Goal: Task Accomplishment & Management: Manage account settings

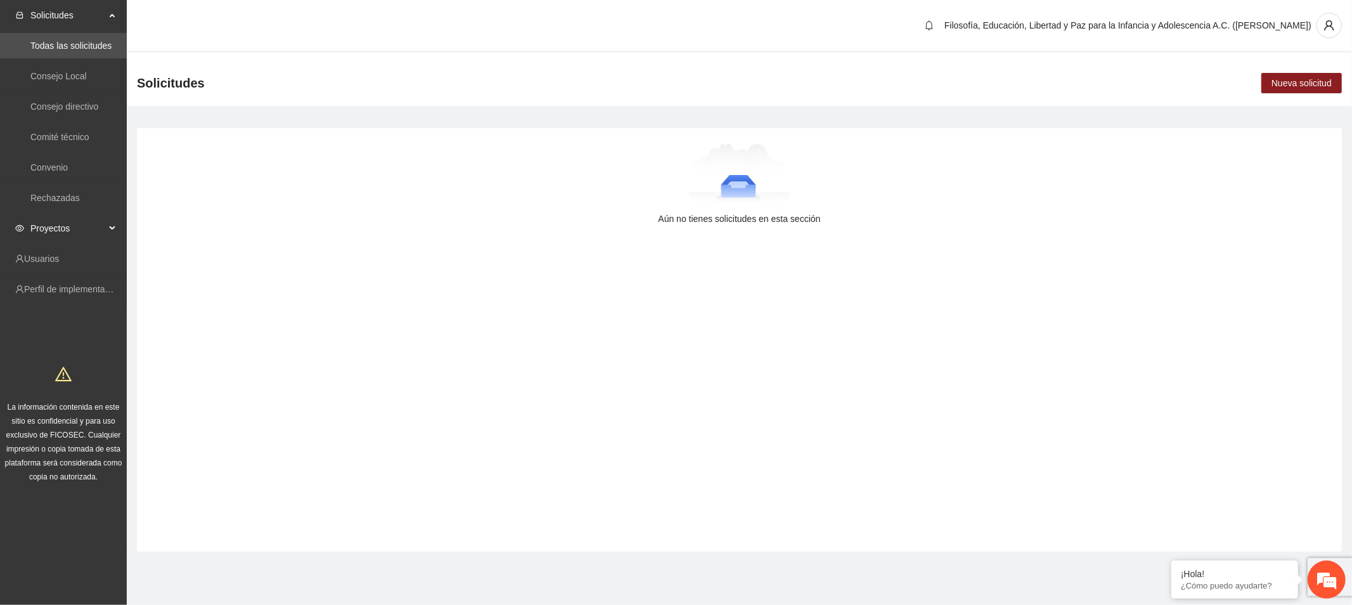
click at [70, 230] on span "Proyectos" at bounding box center [67, 228] width 75 height 25
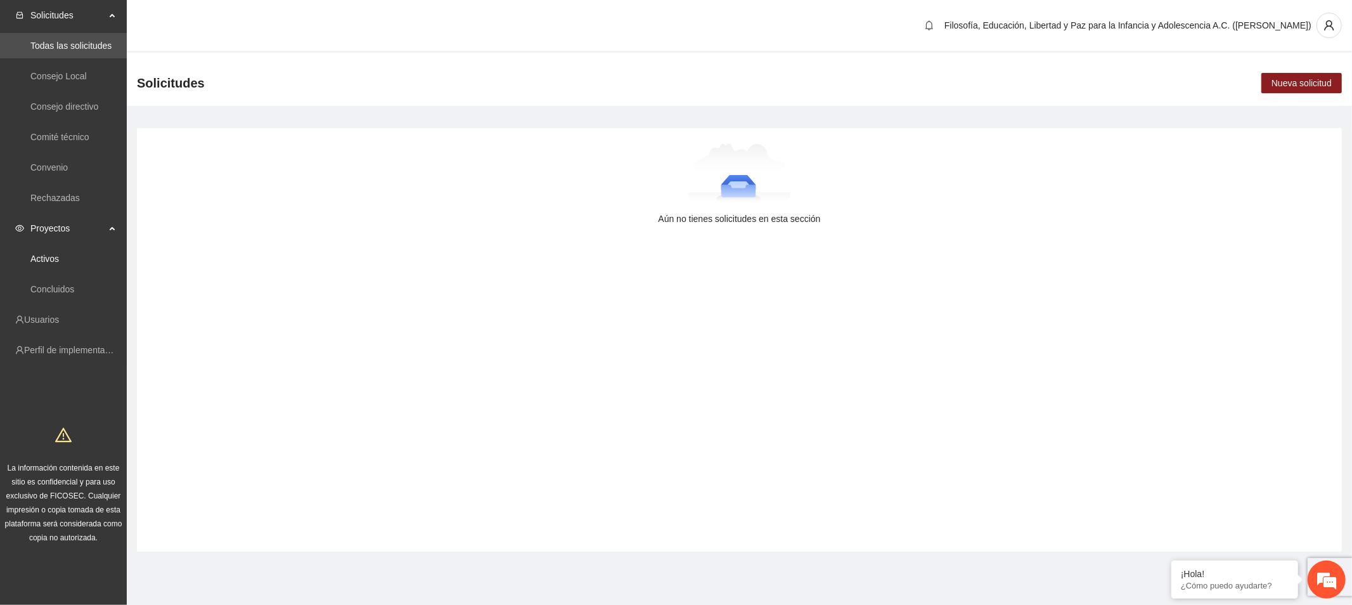
click at [59, 257] on link "Activos" at bounding box center [44, 259] width 29 height 10
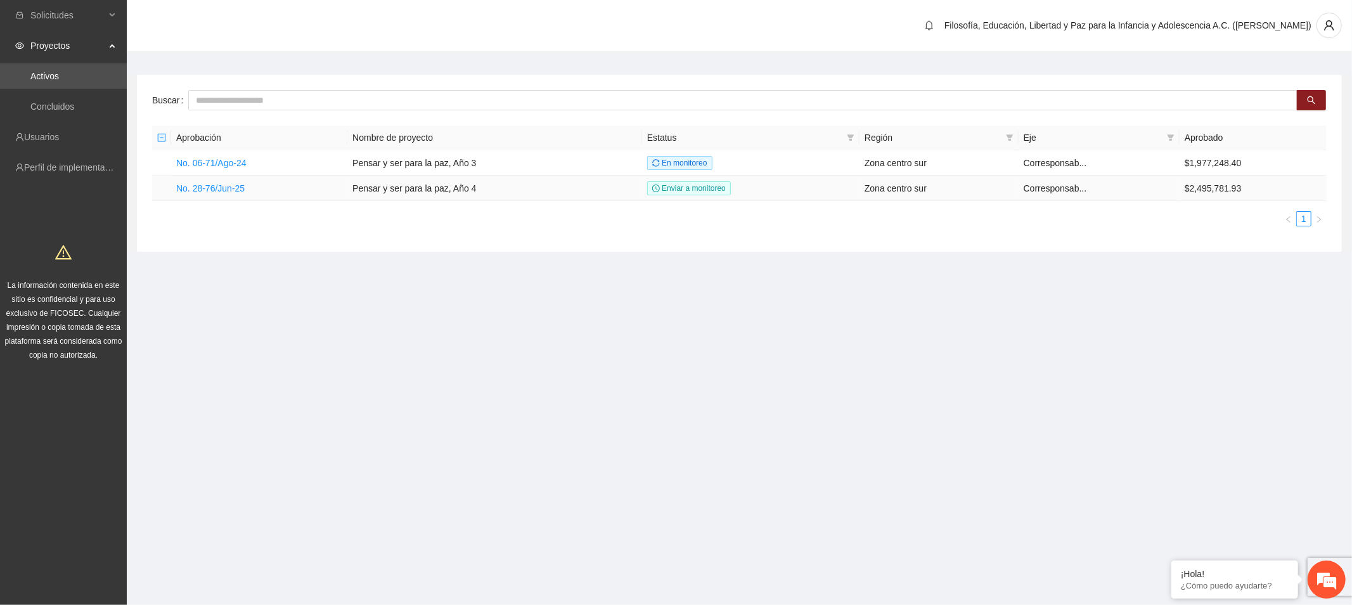
click at [242, 191] on link "No. 28-76/Jun-25" at bounding box center [210, 188] width 68 height 10
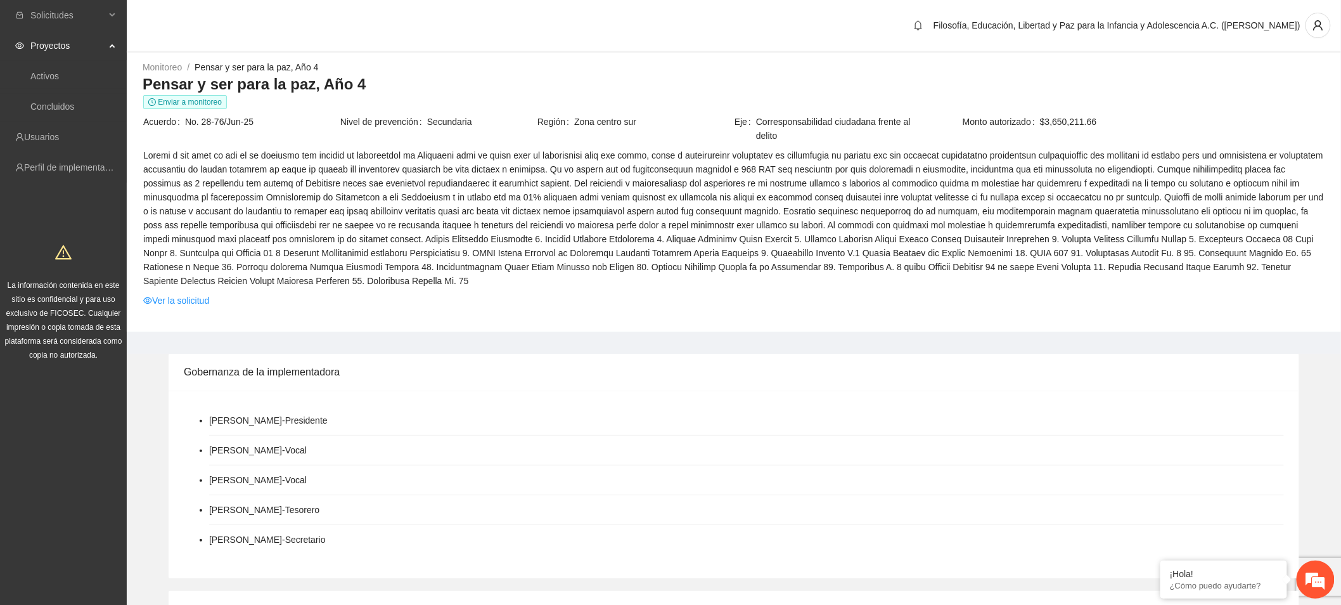
click at [183, 296] on link "Ver la solicitud" at bounding box center [176, 300] width 66 height 14
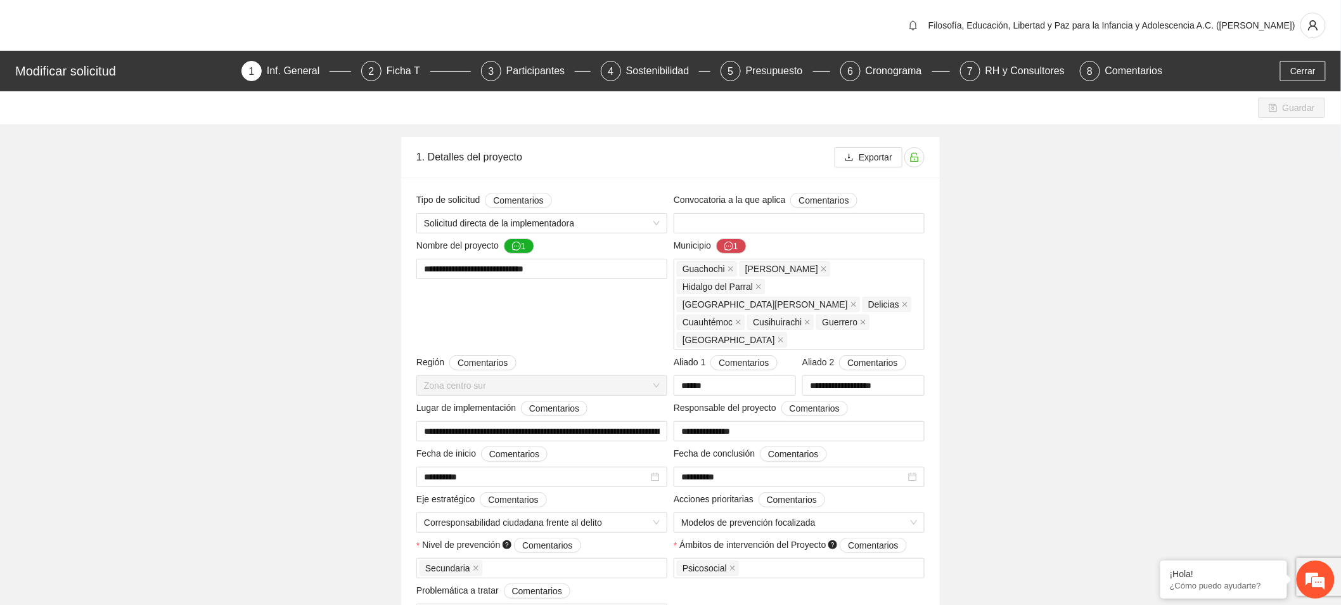
click at [786, 67] on div "Presupuesto" at bounding box center [779, 71] width 67 height 20
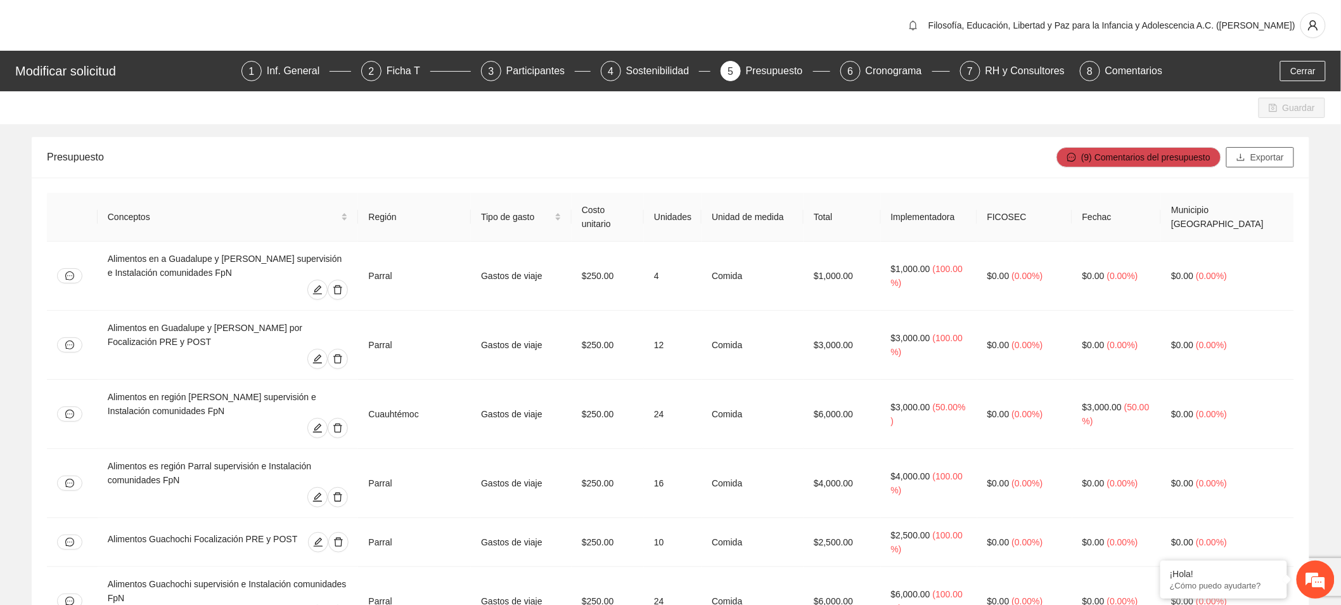
click at [1207, 157] on button "Exportar" at bounding box center [1260, 157] width 68 height 20
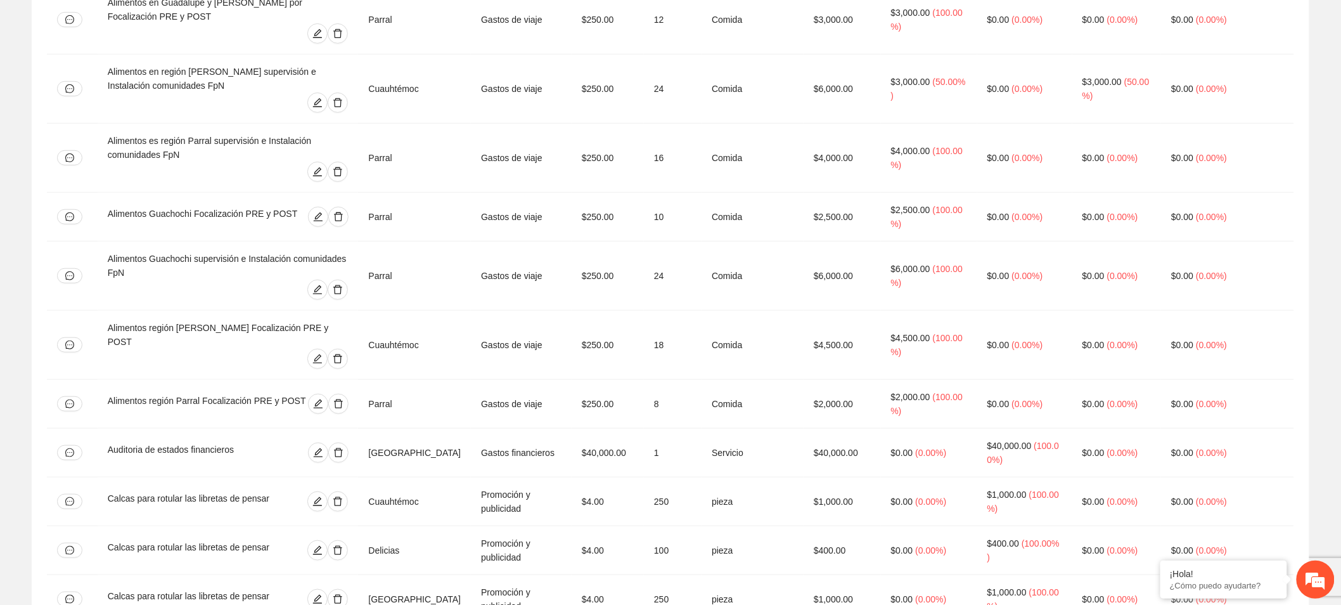
scroll to position [492, 0]
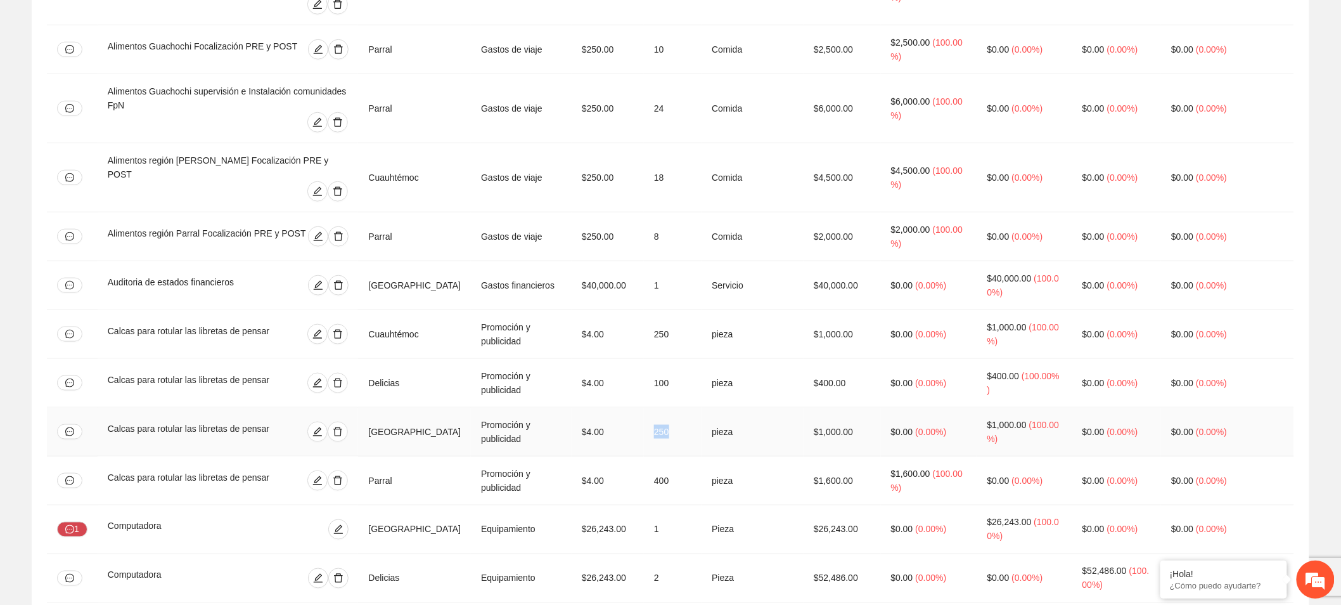
drag, startPoint x: 683, startPoint y: 344, endPoint x: 662, endPoint y: 338, distance: 22.3
click at [662, 408] on td "250" at bounding box center [673, 432] width 58 height 49
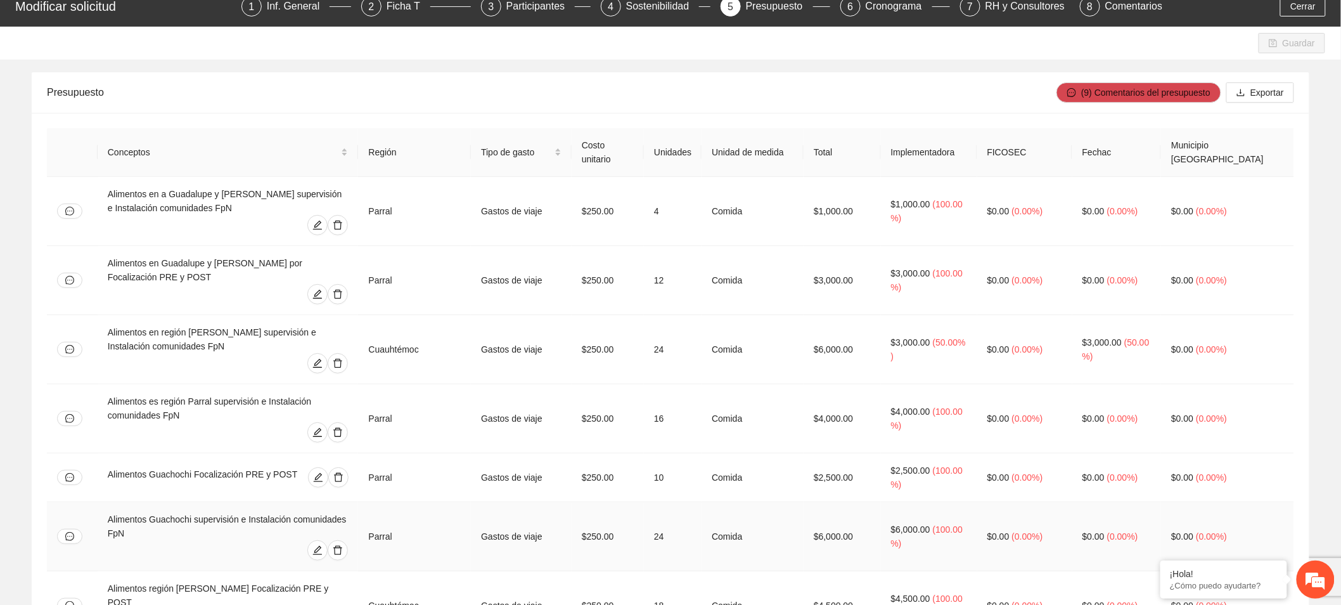
scroll to position [0, 0]
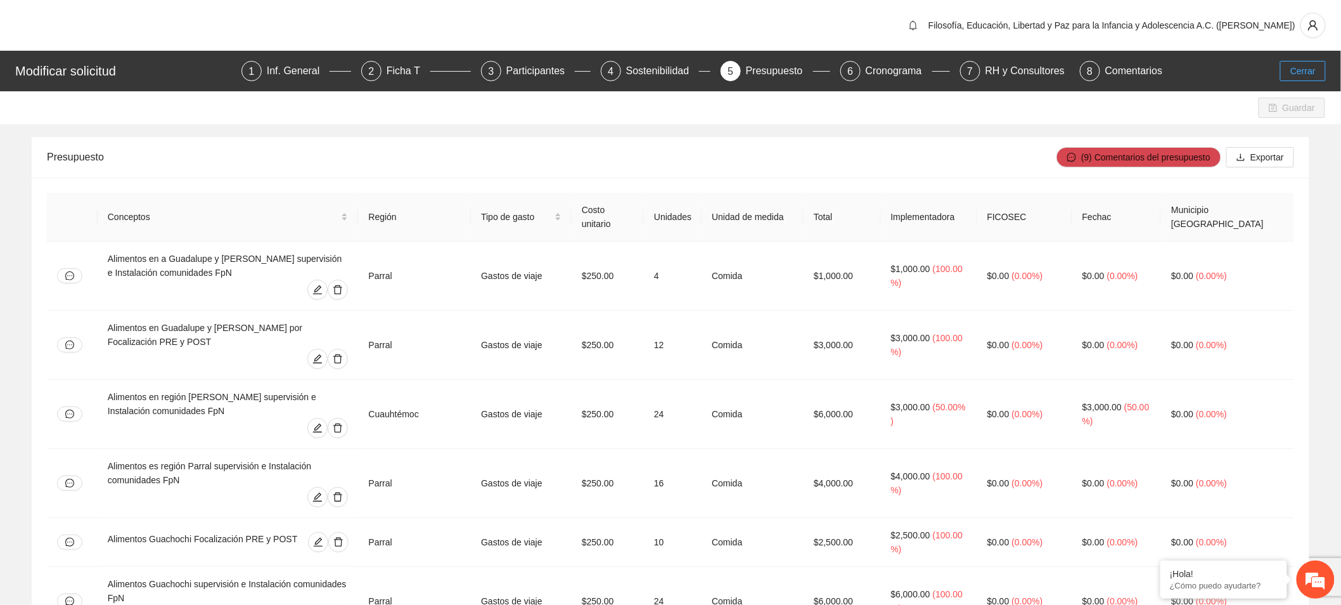
click at [1207, 77] on span "Cerrar" at bounding box center [1302, 71] width 25 height 14
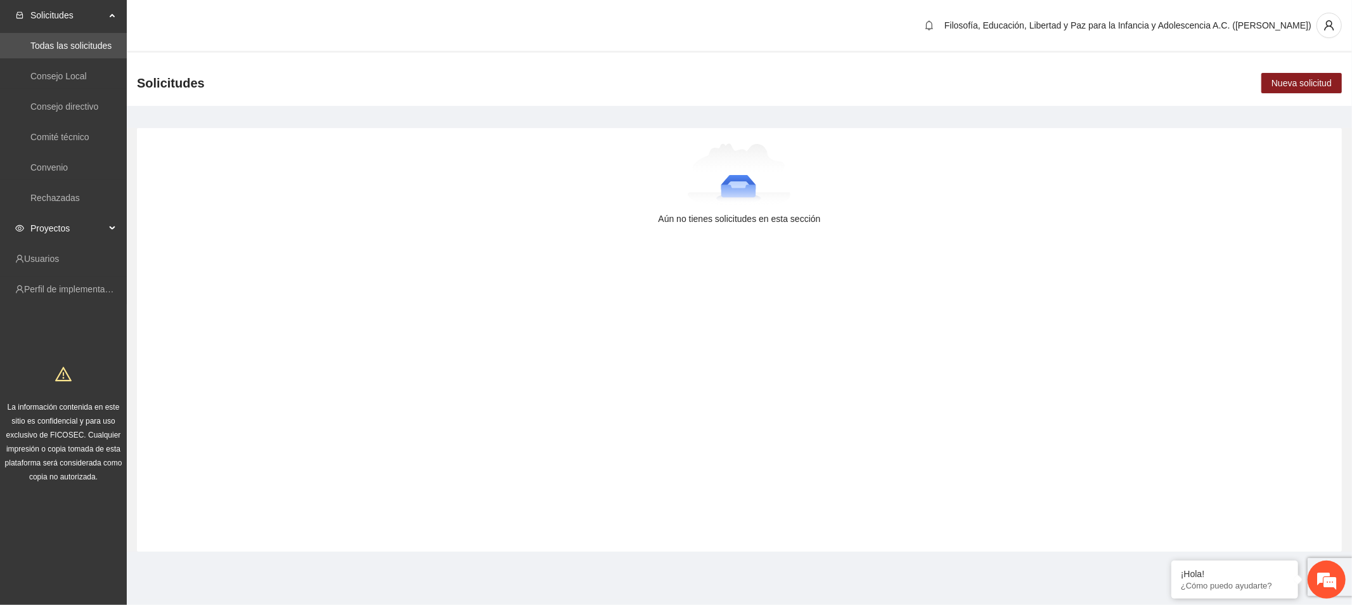
click at [42, 230] on span "Proyectos" at bounding box center [67, 228] width 75 height 25
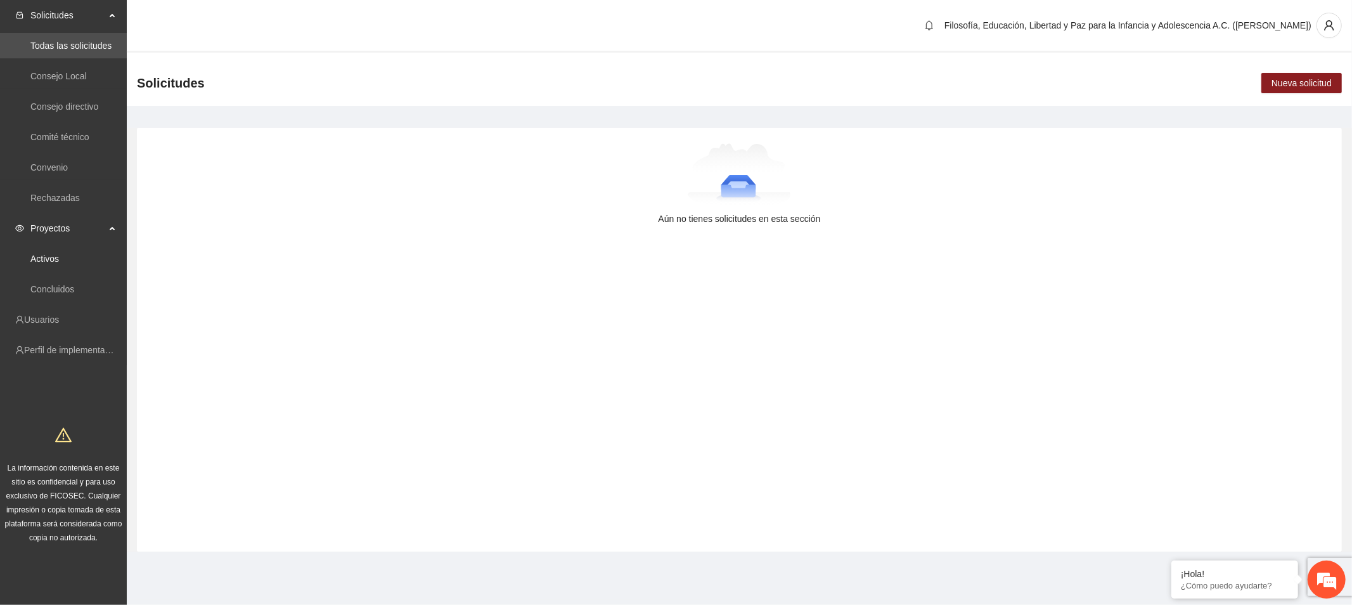
click at [41, 257] on link "Activos" at bounding box center [44, 259] width 29 height 10
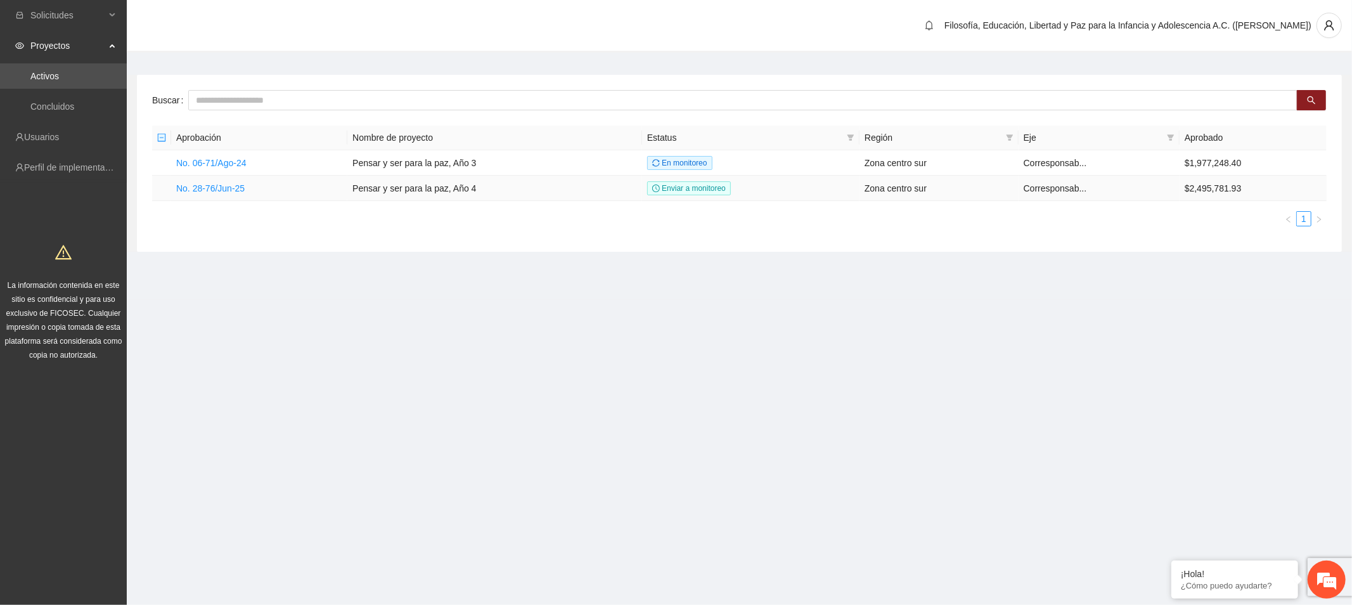
click at [230, 192] on link "No. 28-76/Jun-25" at bounding box center [210, 188] width 68 height 10
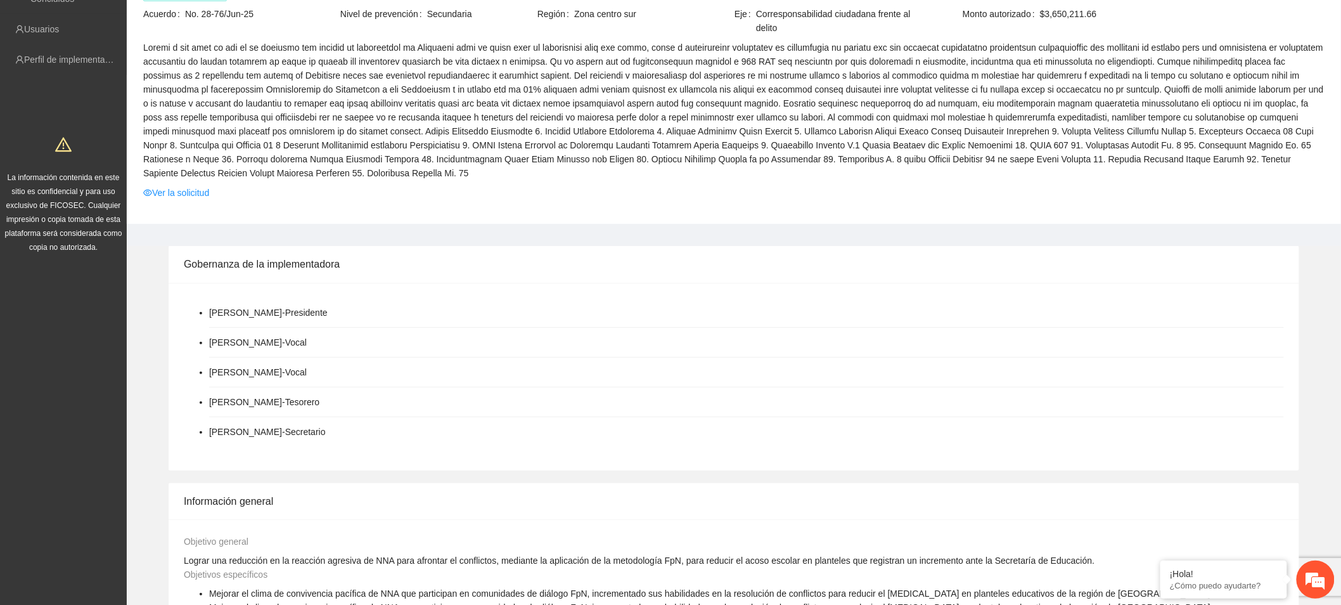
scroll to position [141, 0]
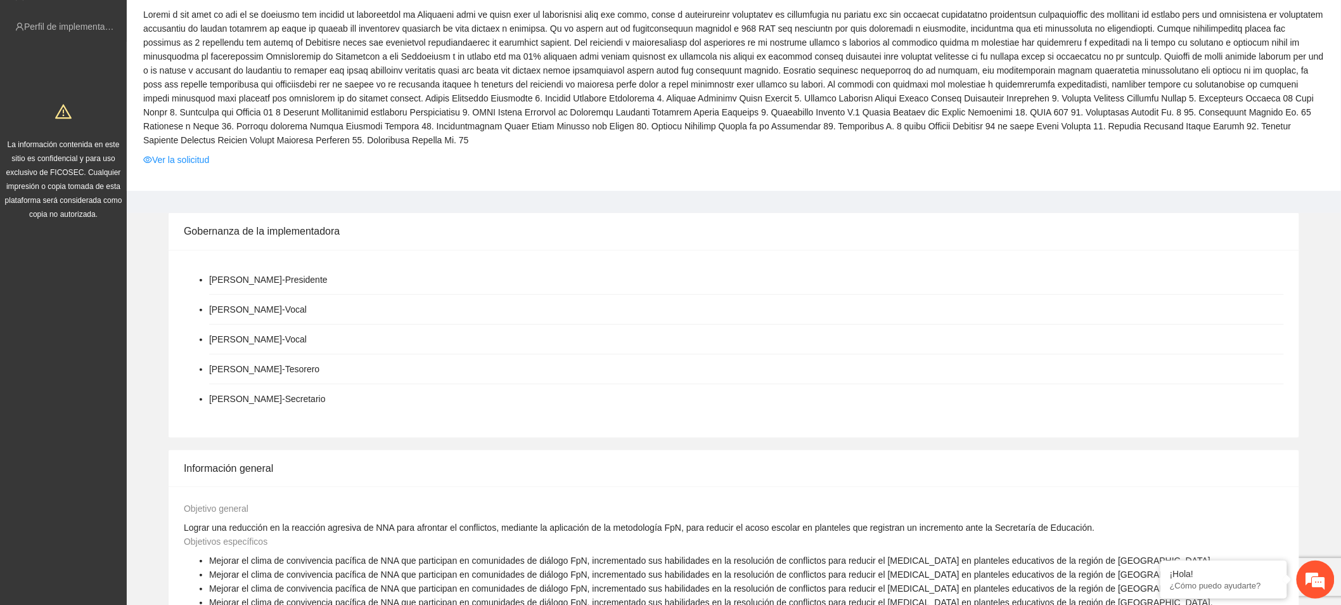
click at [197, 158] on link "Ver la solicitud" at bounding box center [176, 160] width 66 height 14
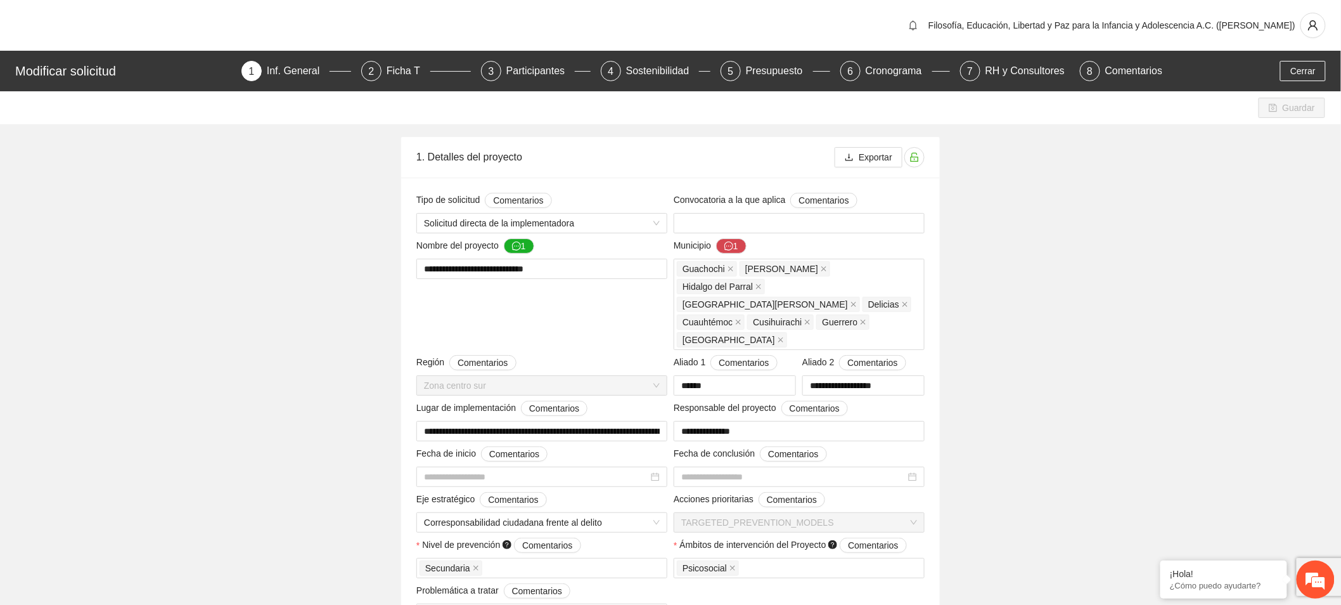
type input "**********"
click at [1207, 72] on span "Cerrar" at bounding box center [1302, 71] width 25 height 14
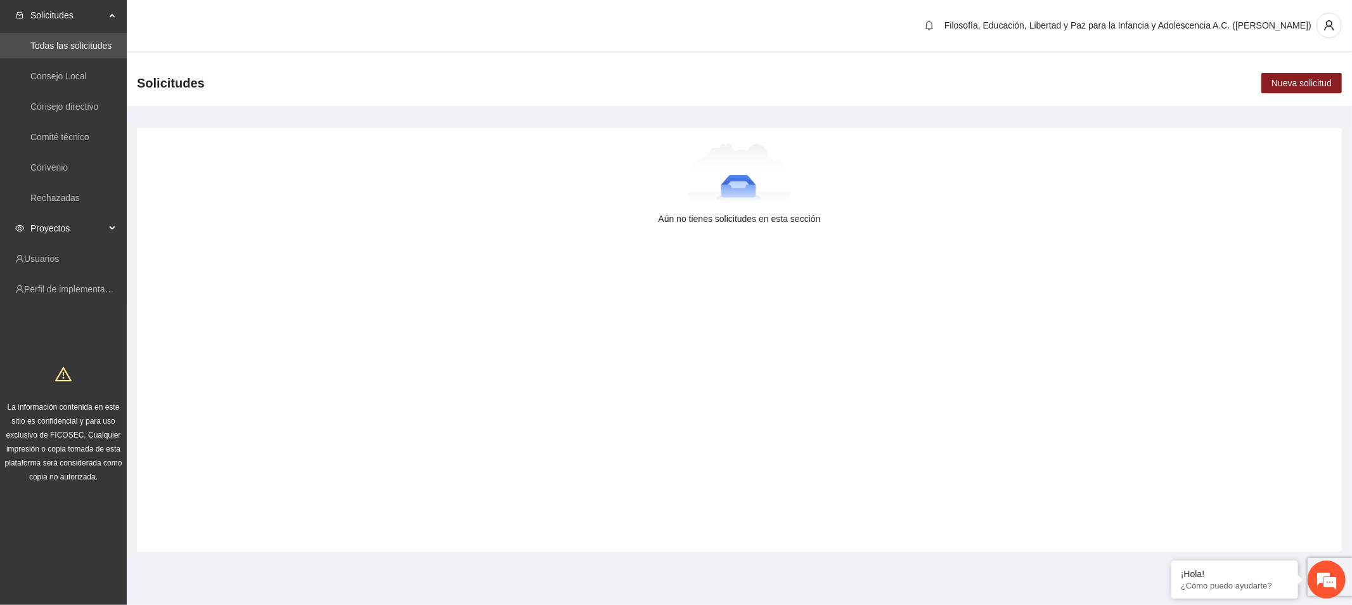
click at [77, 219] on span "Proyectos" at bounding box center [67, 228] width 75 height 25
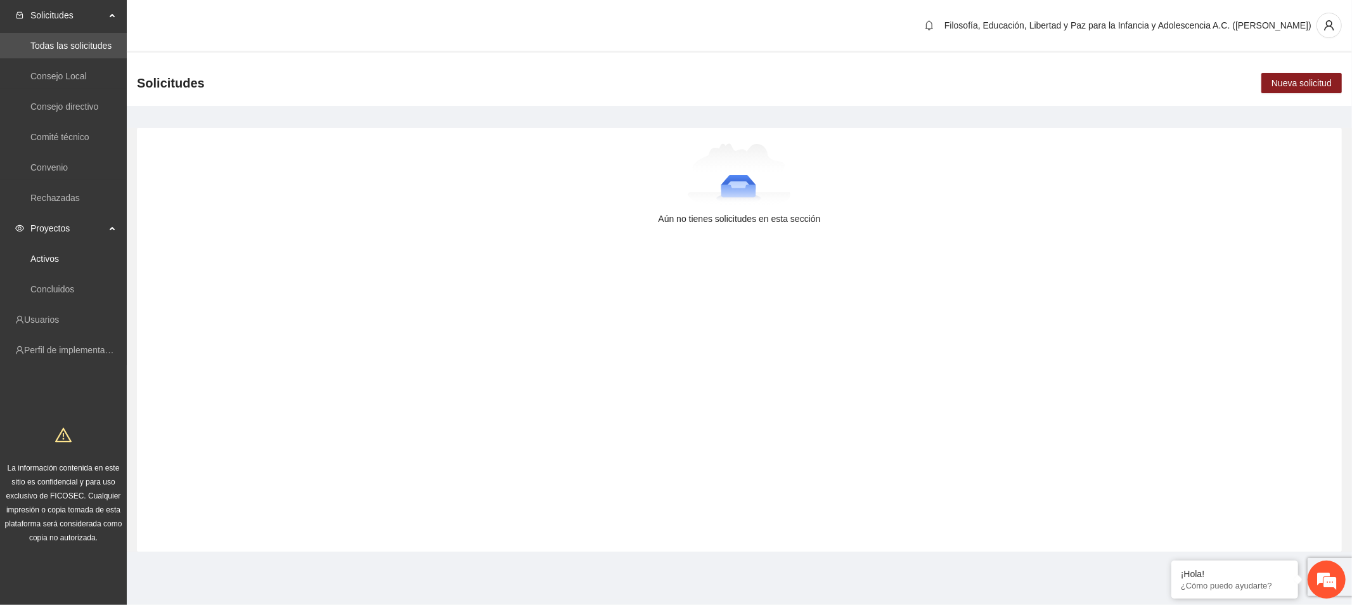
click at [59, 255] on link "Activos" at bounding box center [44, 259] width 29 height 10
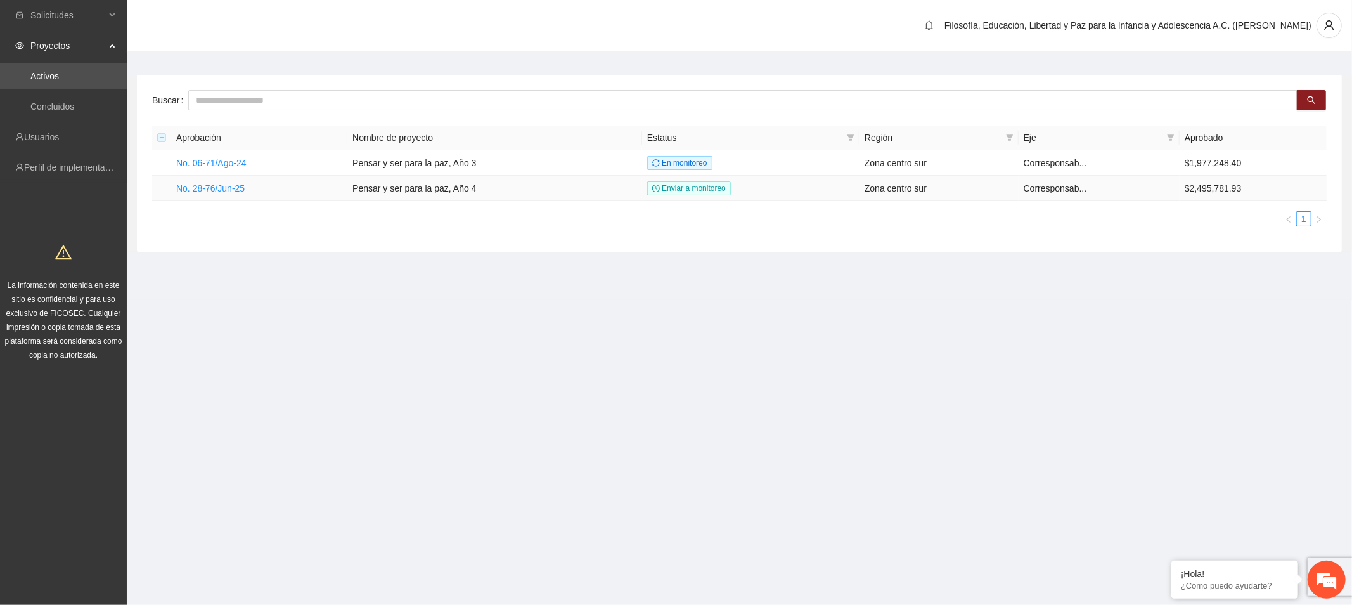
click at [231, 193] on link "No. 28-76/Jun-25" at bounding box center [210, 188] width 68 height 10
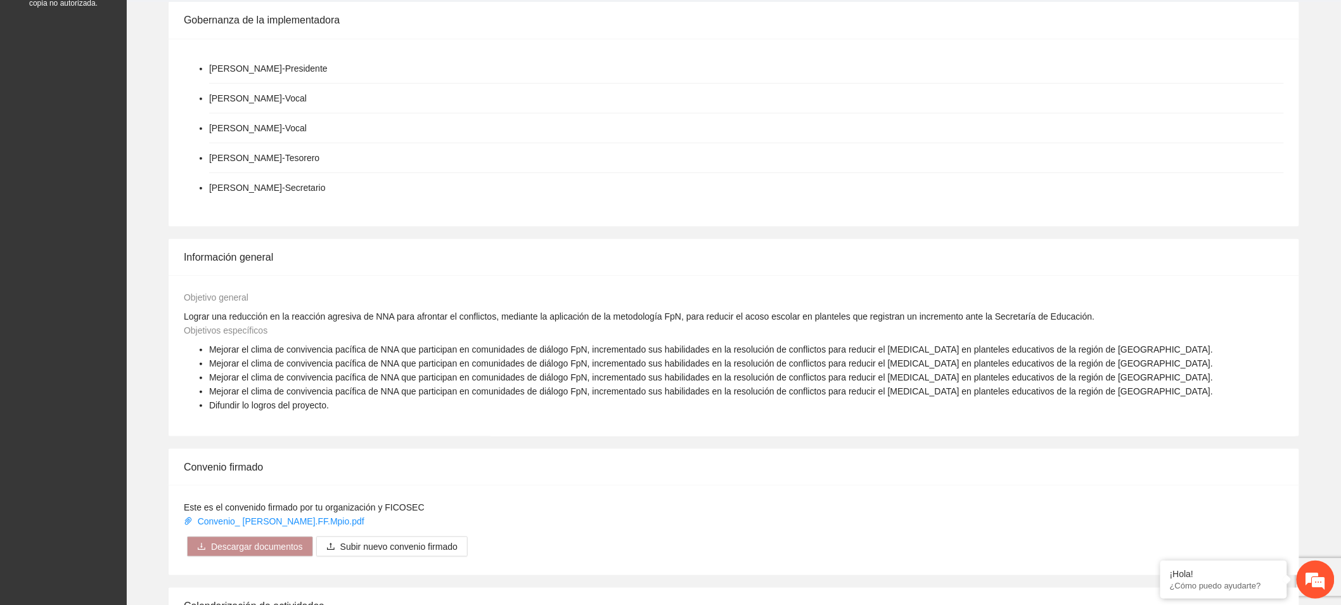
scroll to position [704, 0]
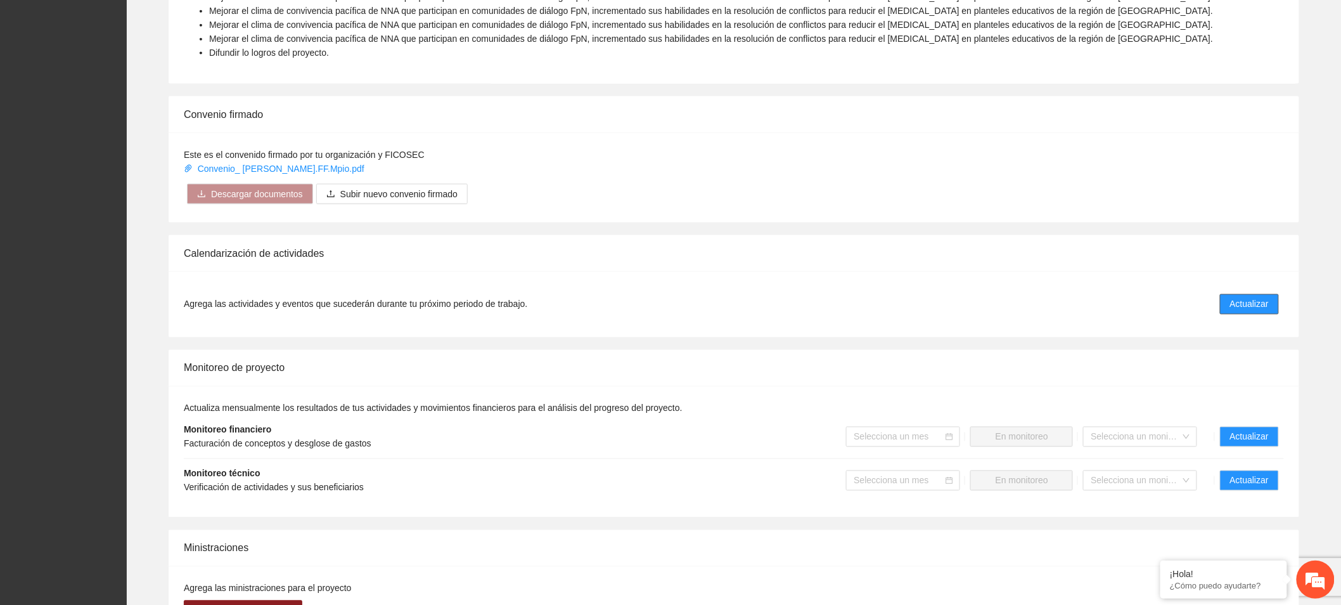
click at [1207, 301] on span "Actualizar" at bounding box center [1249, 304] width 39 height 14
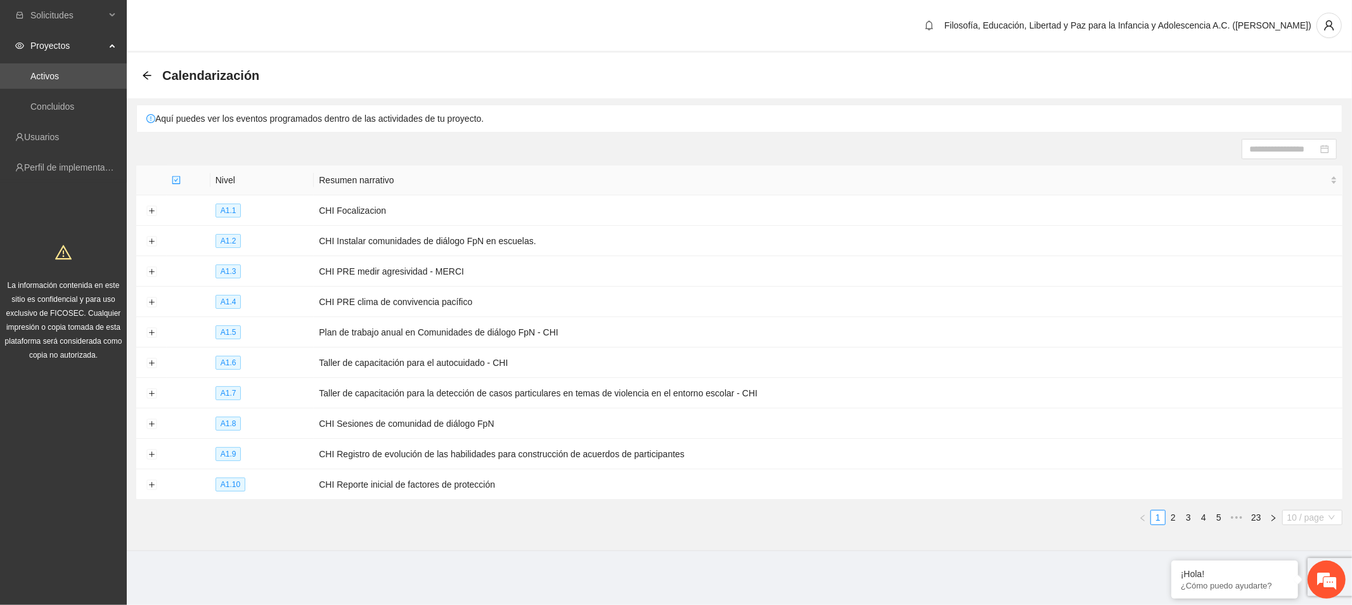
click at [1207, 517] on span "10 / page" at bounding box center [1312, 517] width 50 height 14
click at [1207, 494] on div "100 / page" at bounding box center [1313, 495] width 46 height 14
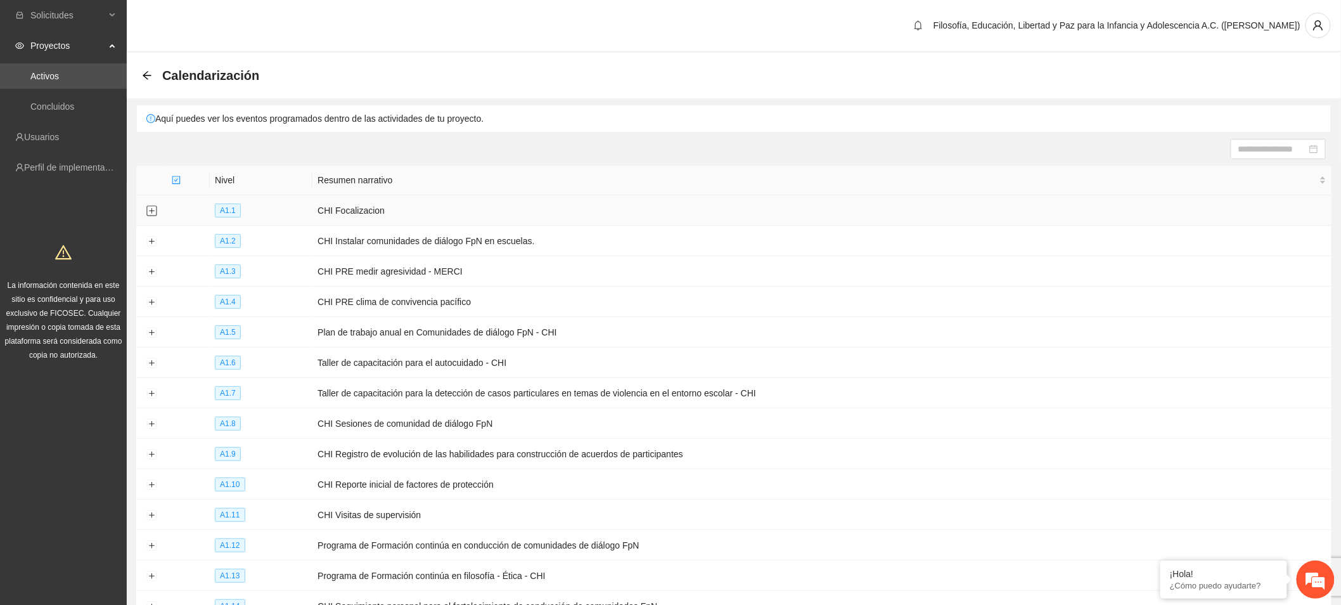
click at [155, 212] on button "Expand row" at bounding box center [151, 211] width 10 height 10
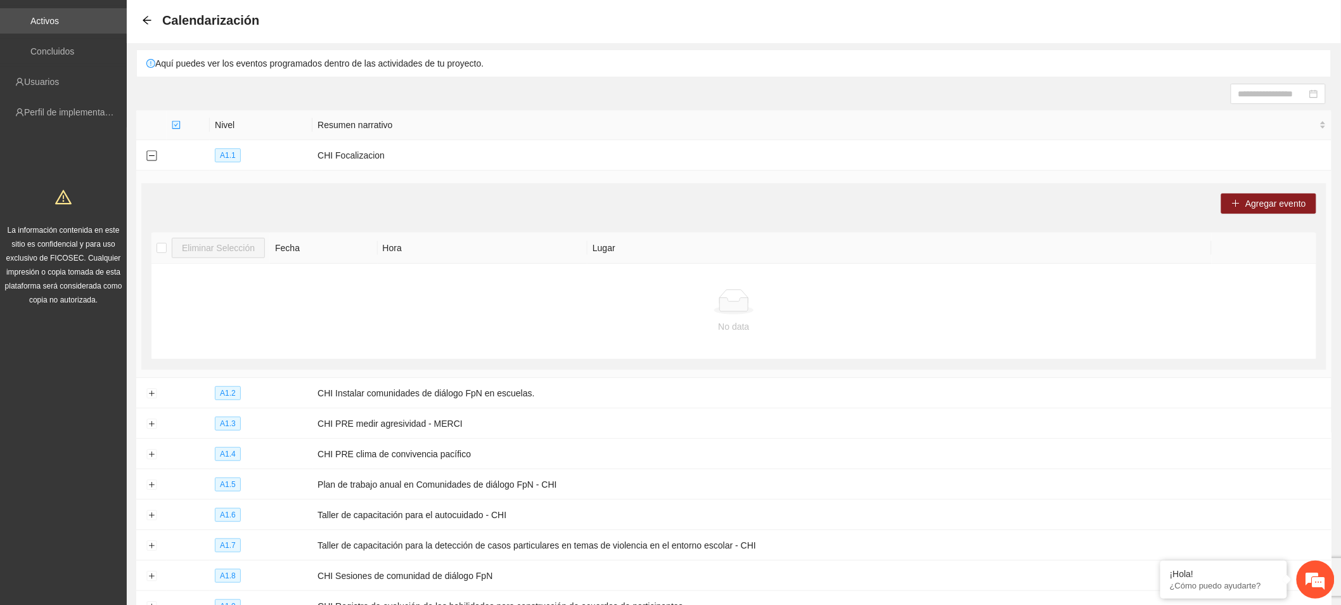
scroll to position [141, 0]
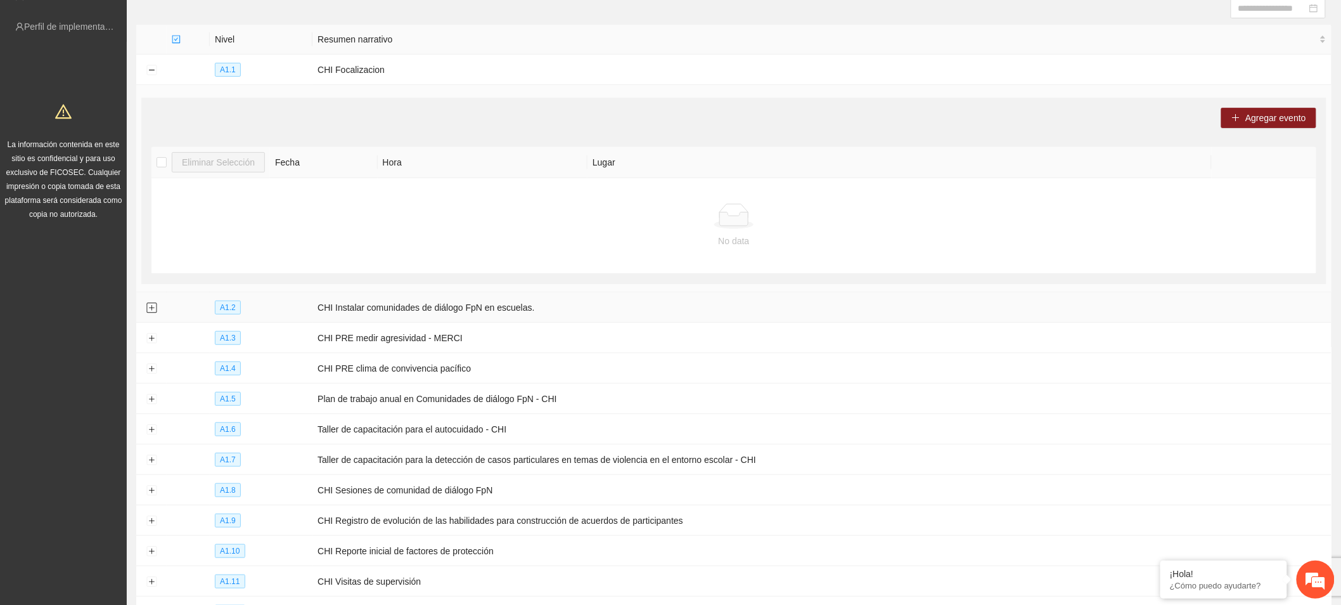
click at [155, 306] on button "Expand row" at bounding box center [151, 308] width 10 height 10
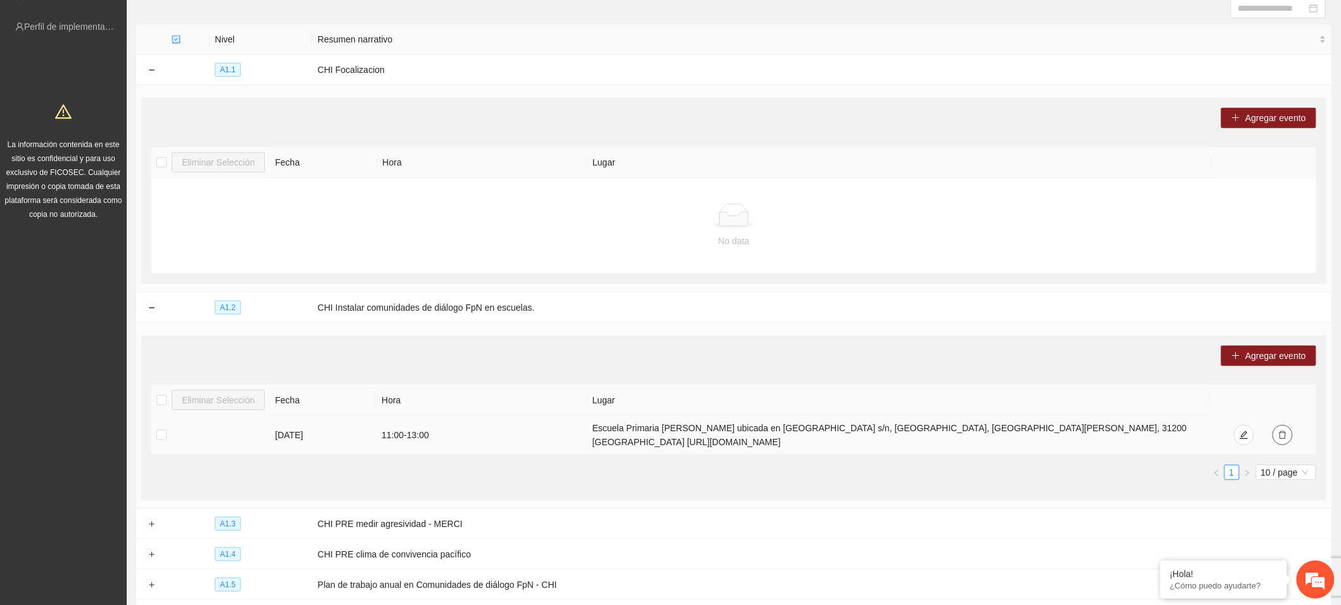
click at [1207, 435] on icon "delete" at bounding box center [1282, 434] width 9 height 9
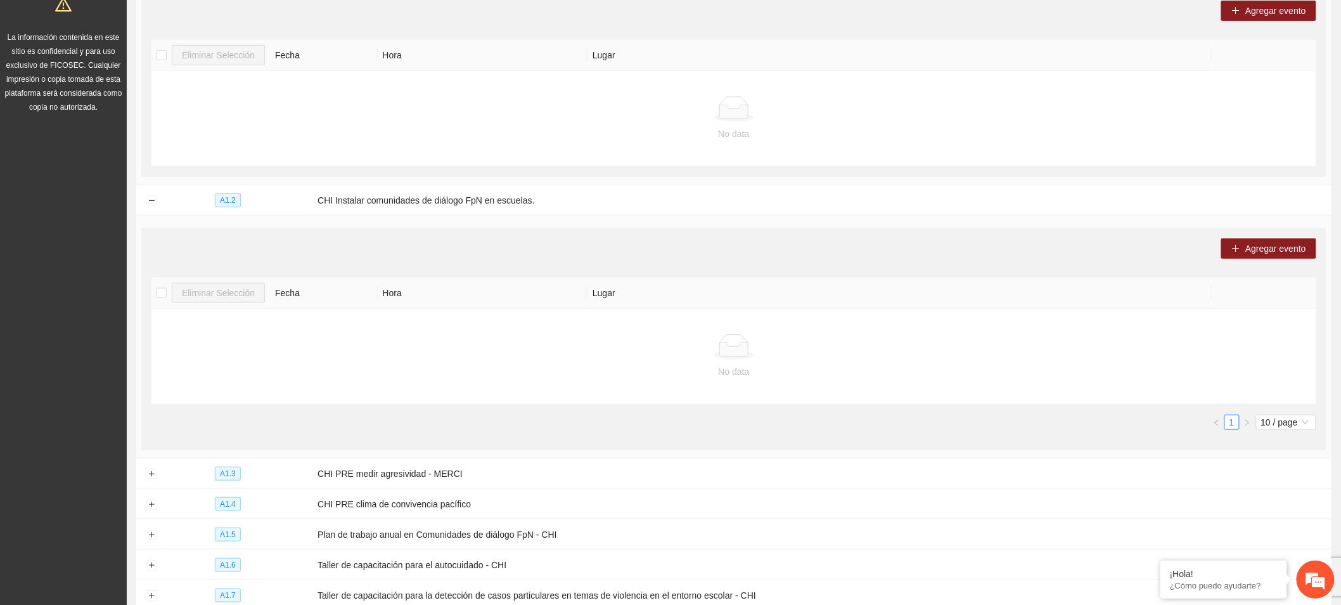
scroll to position [281, 0]
